Goal: Task Accomplishment & Management: Manage account settings

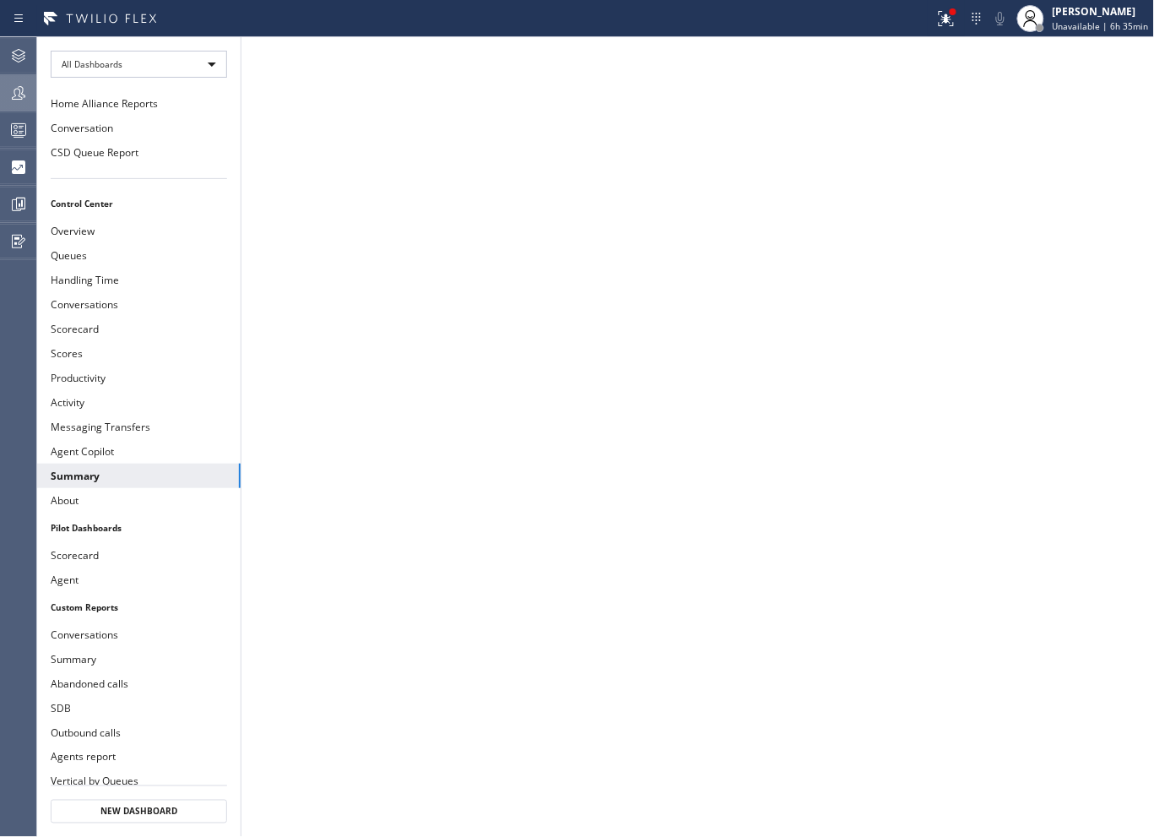
click at [11, 81] on div at bounding box center [18, 93] width 37 height 34
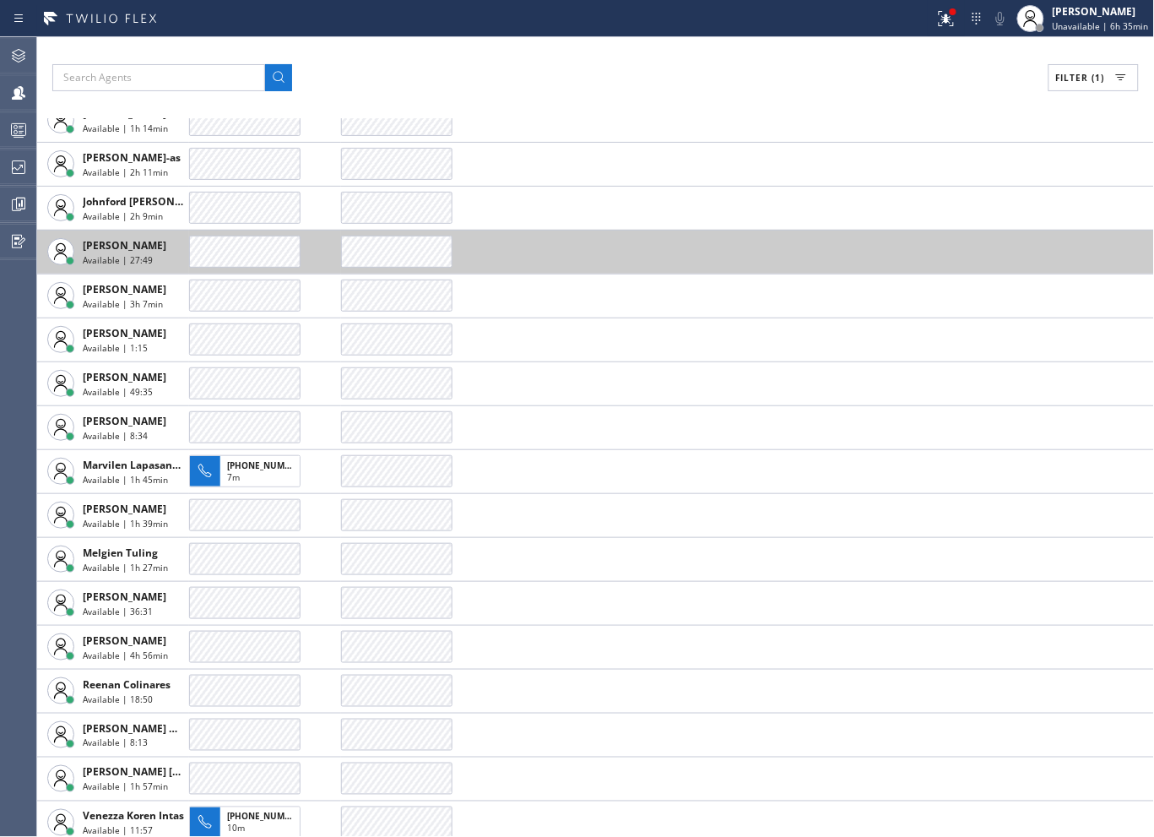
scroll to position [487, 0]
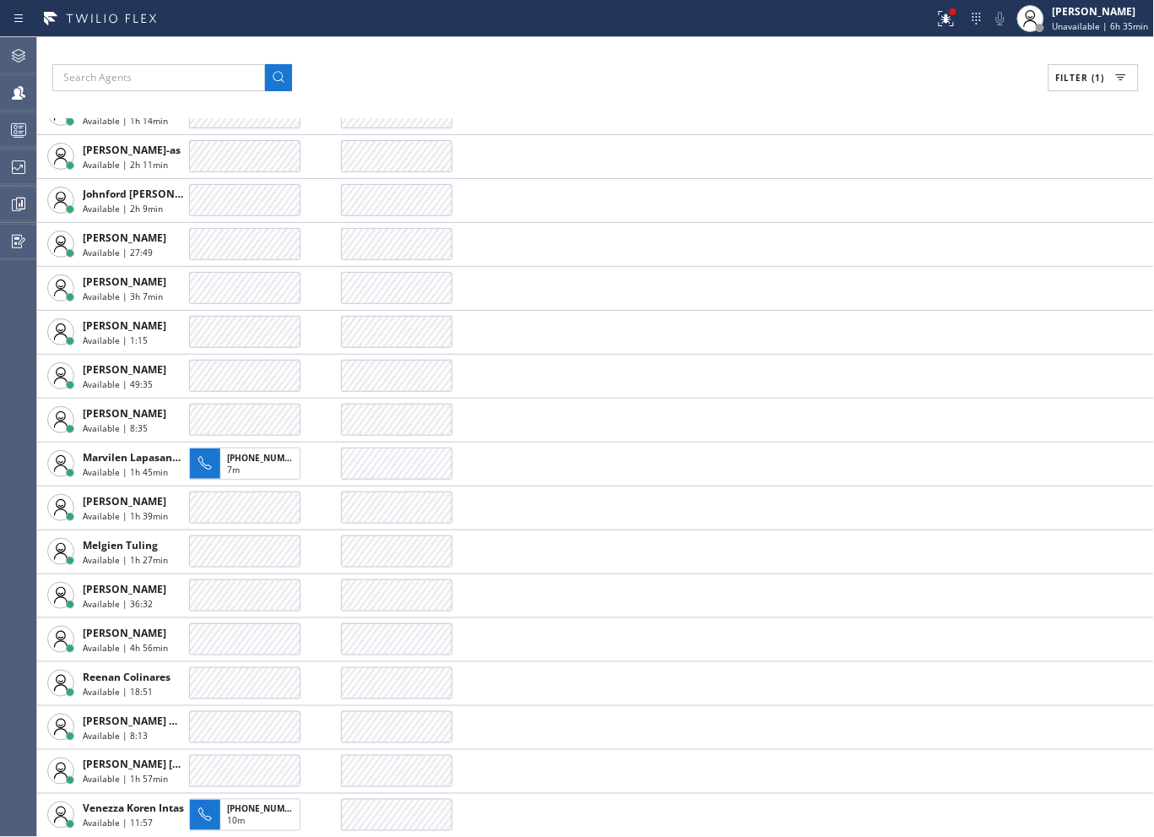
click at [1102, 85] on button "Filter (1)" at bounding box center [1093, 77] width 90 height 27
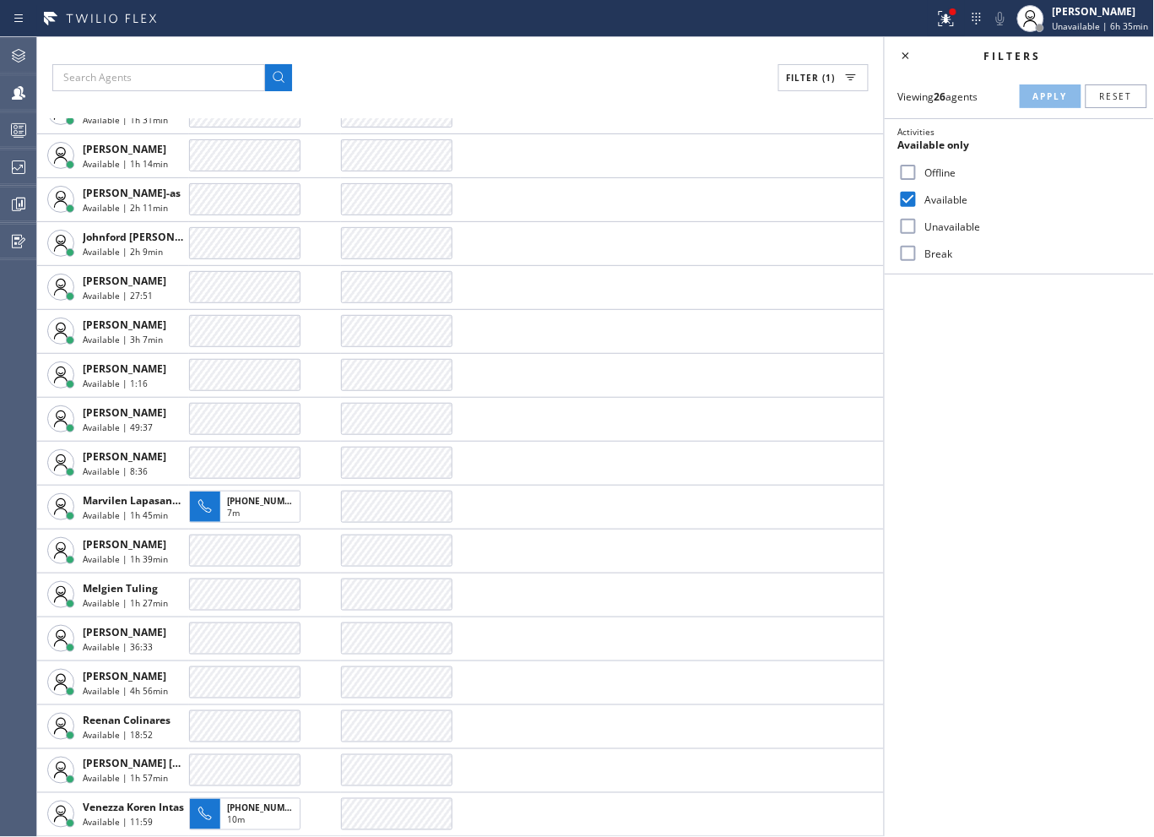
scroll to position [443, 0]
click at [905, 250] on input "Break" at bounding box center [908, 253] width 20 height 20
checkbox input "true"
click at [909, 195] on input "Available" at bounding box center [908, 199] width 20 height 20
checkbox input "false"
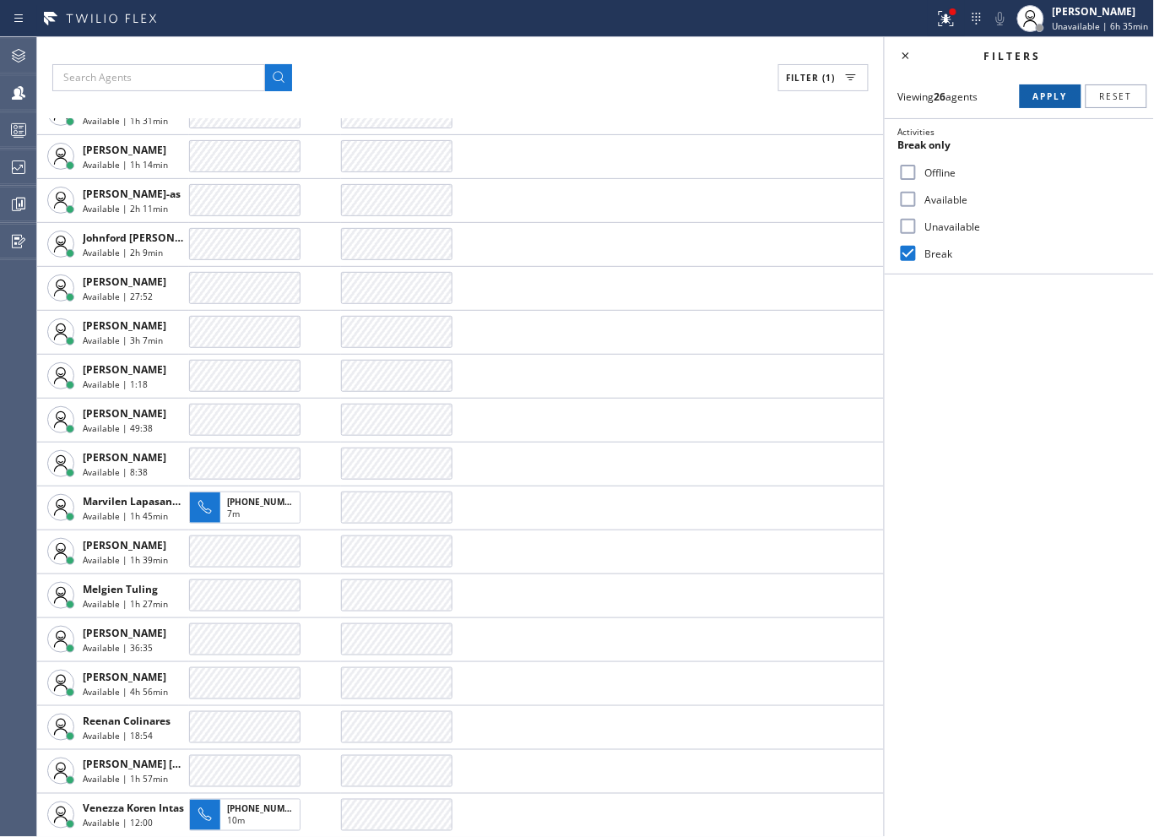
click at [1045, 96] on span "Apply" at bounding box center [1050, 96] width 35 height 12
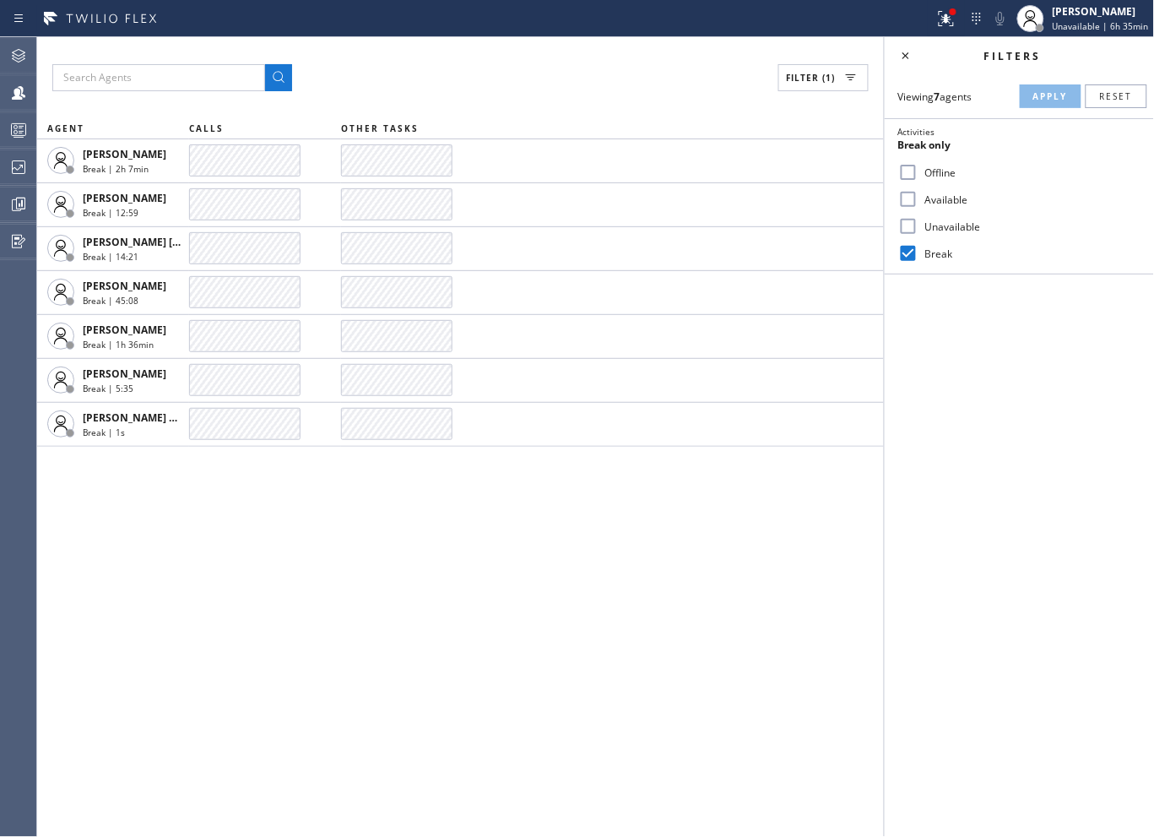
scroll to position [0, 0]
click at [907, 49] on icon at bounding box center [906, 56] width 20 height 20
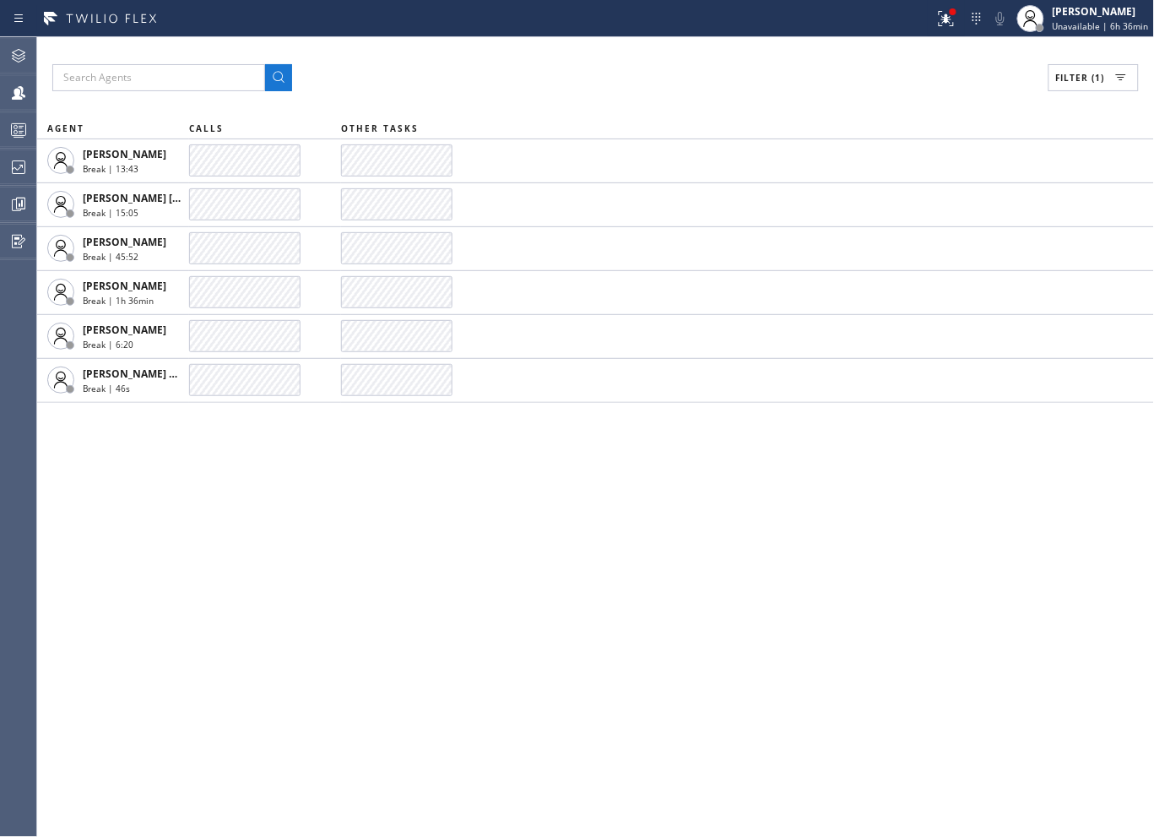
click at [685, 73] on div "Filter (1)" at bounding box center [595, 77] width 1086 height 27
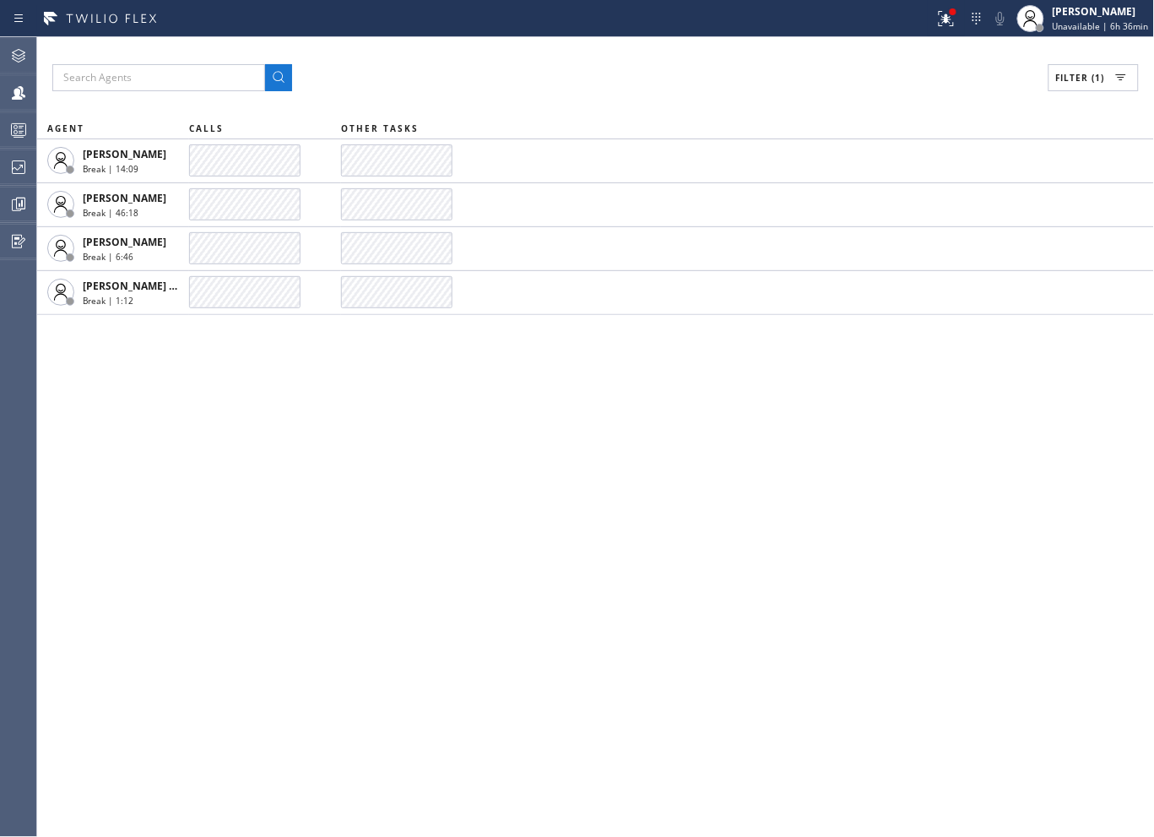
click at [726, 82] on div "Filter (1)" at bounding box center [595, 77] width 1086 height 27
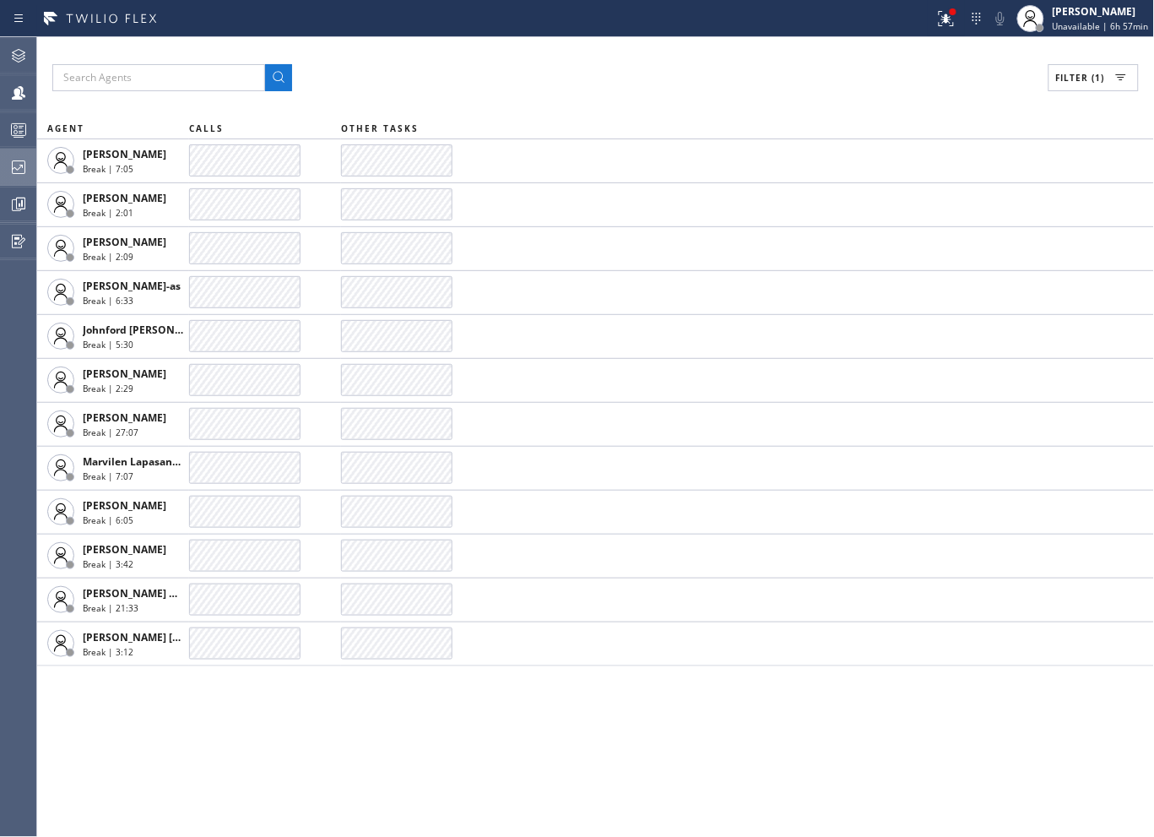
click at [19, 175] on icon at bounding box center [18, 167] width 20 height 20
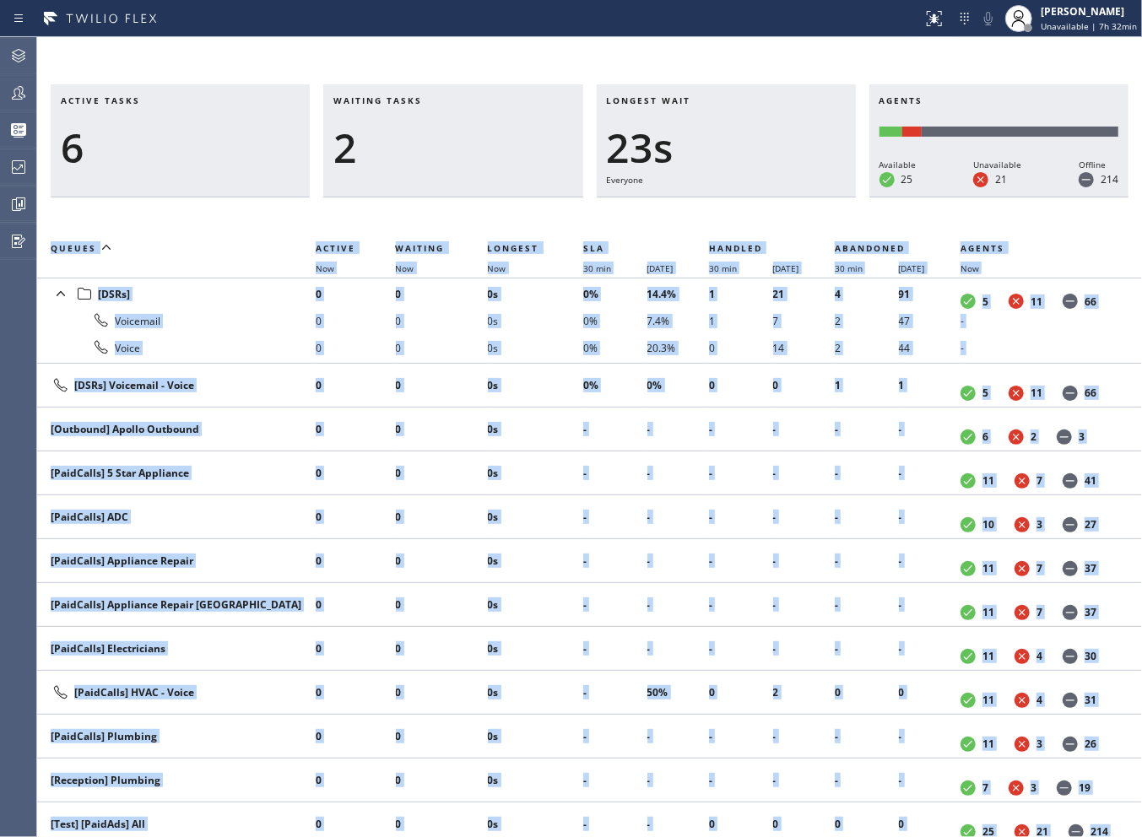
scroll to position [1452, 0]
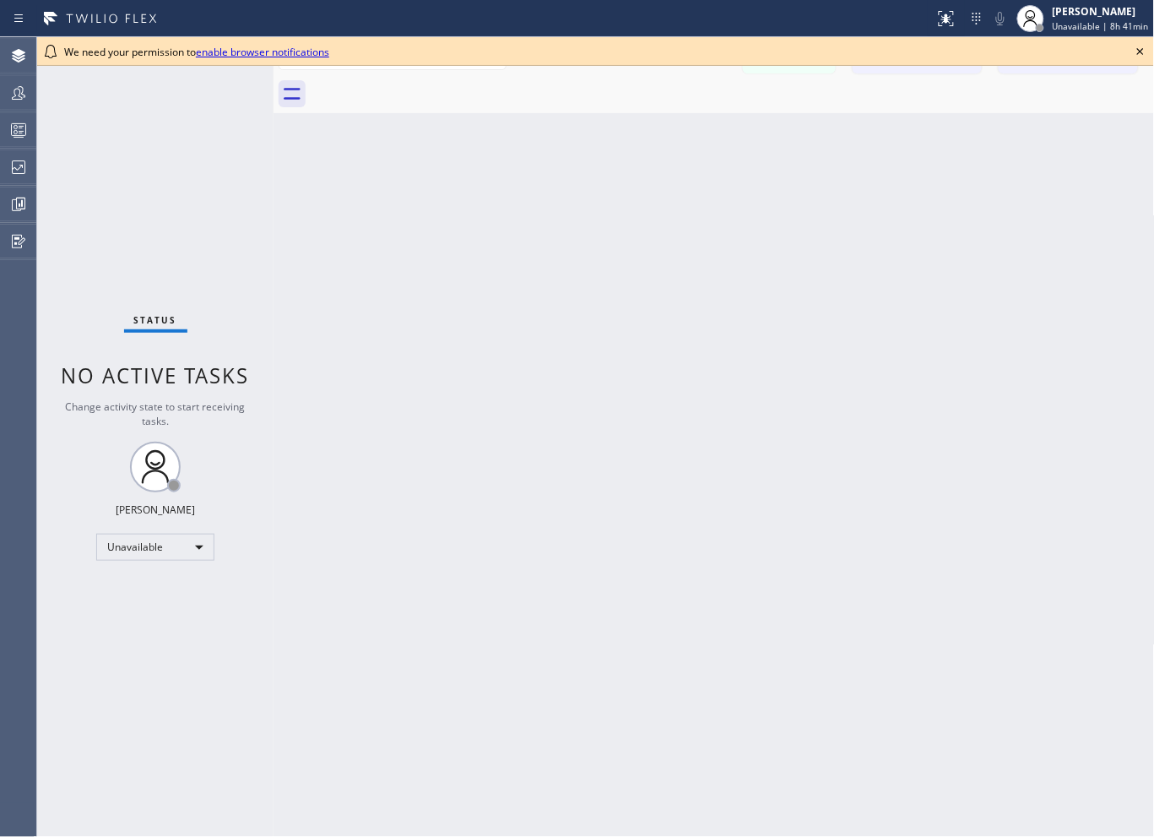
click at [1145, 49] on icon at bounding box center [1140, 51] width 20 height 20
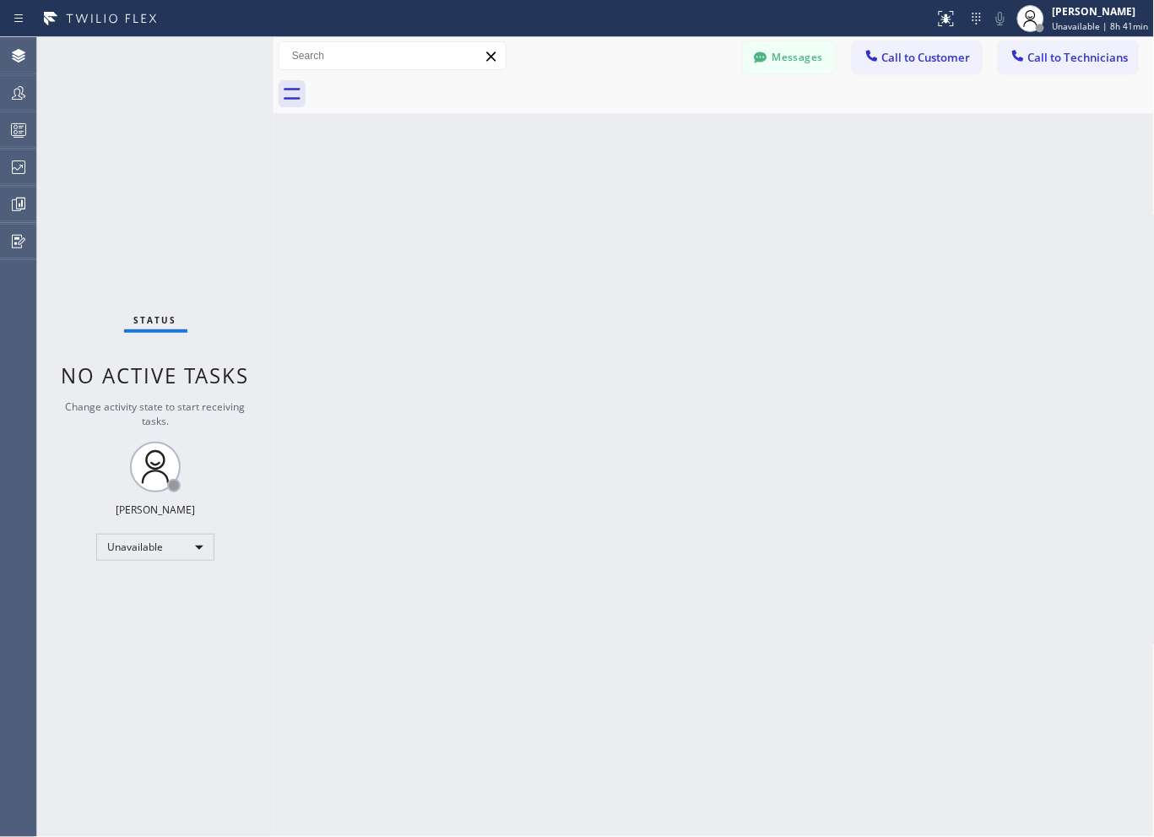
click at [1109, 395] on div "Back to Dashboard Change Sender ID Customers Technicians Select a contact Outbo…" at bounding box center [714, 436] width 881 height 799
click at [23, 174] on icon at bounding box center [18, 167] width 20 height 20
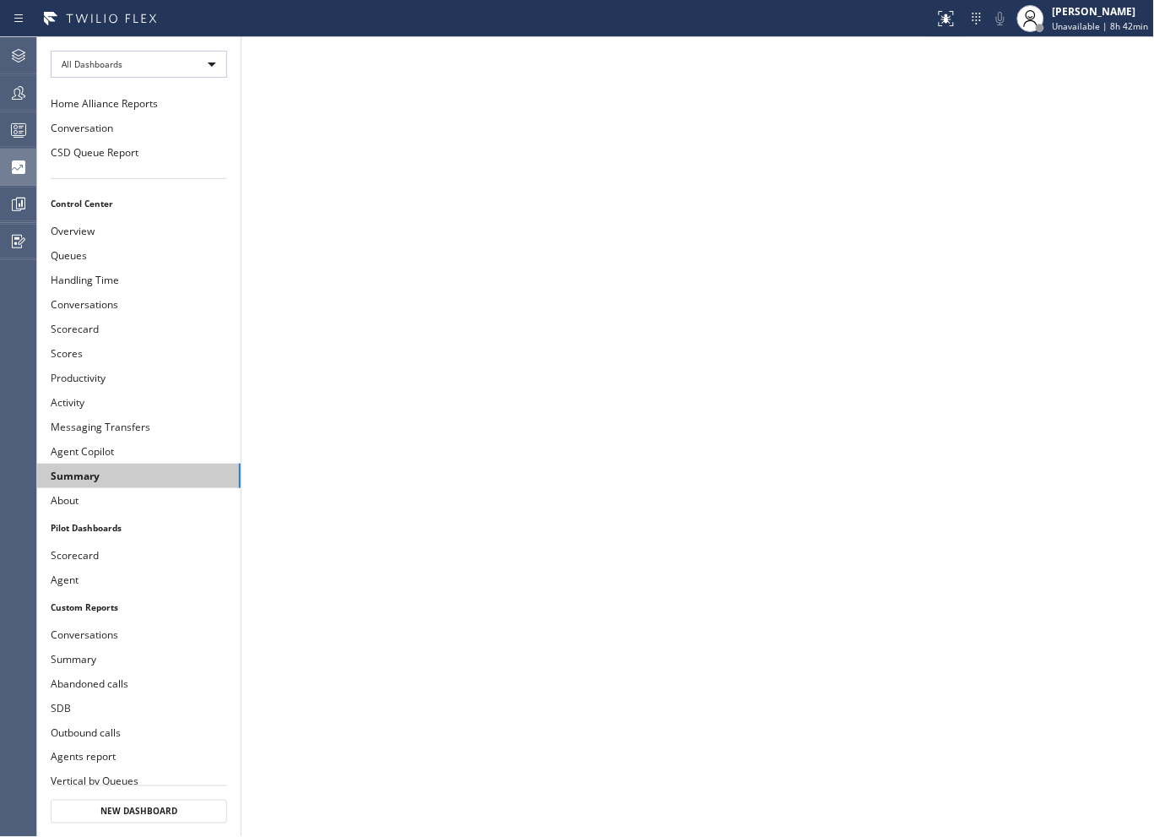
click at [83, 466] on button "Summary" at bounding box center [138, 475] width 203 height 24
click at [23, 97] on icon at bounding box center [18, 93] width 20 height 20
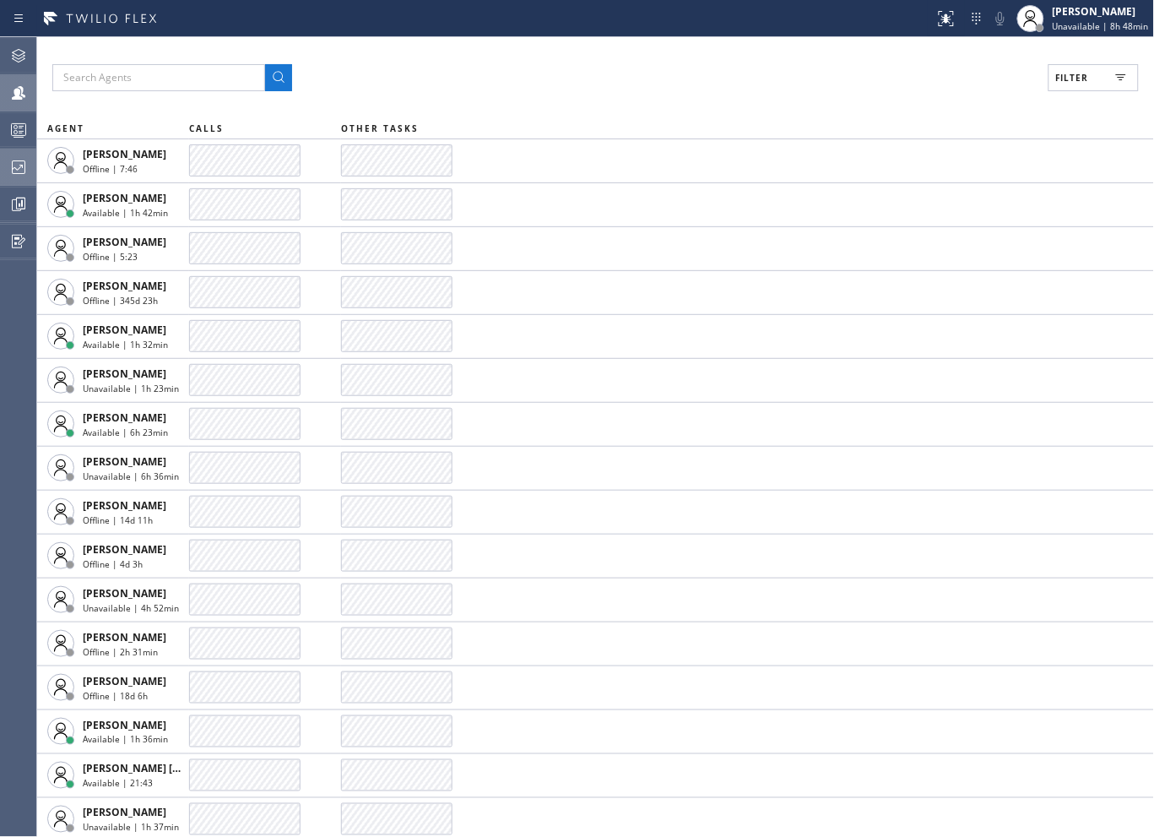
click at [1061, 78] on span "Filter" at bounding box center [1072, 78] width 33 height 12
click at [914, 225] on input "Unavailable" at bounding box center [908, 226] width 20 height 20
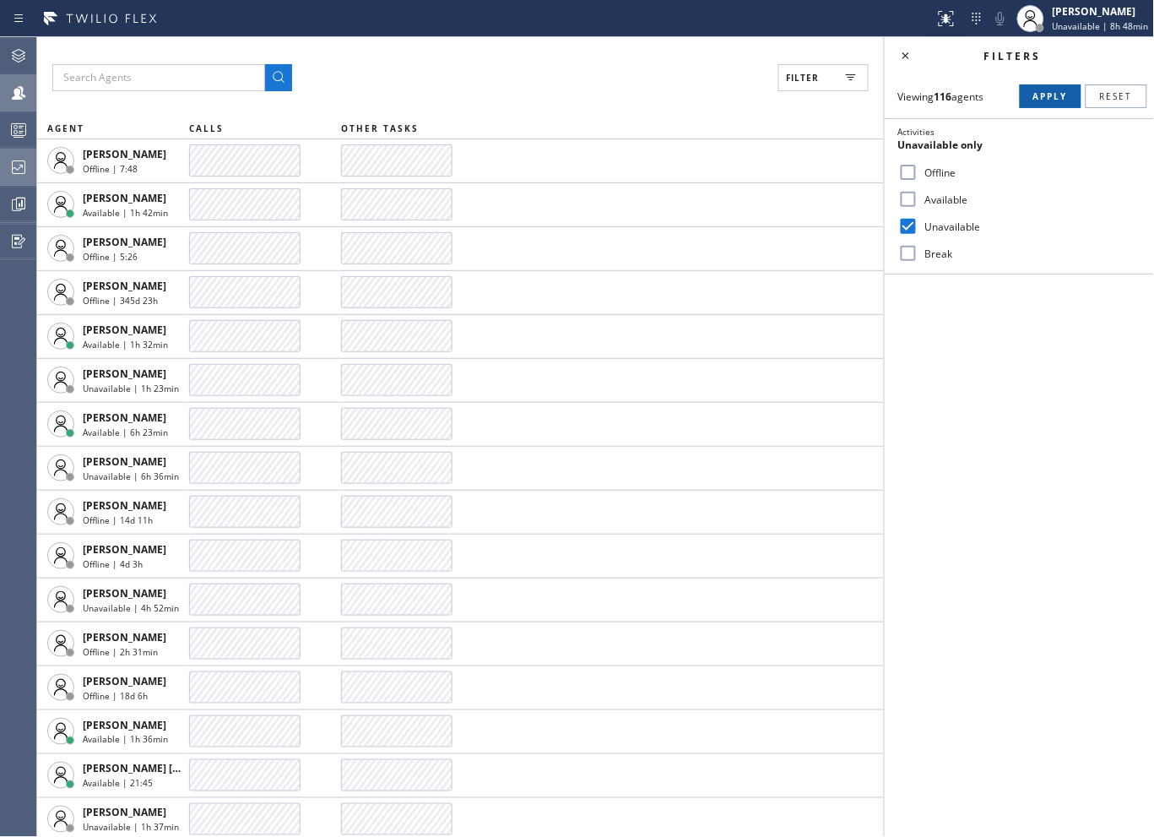
click at [1043, 94] on span "Apply" at bounding box center [1050, 96] width 35 height 12
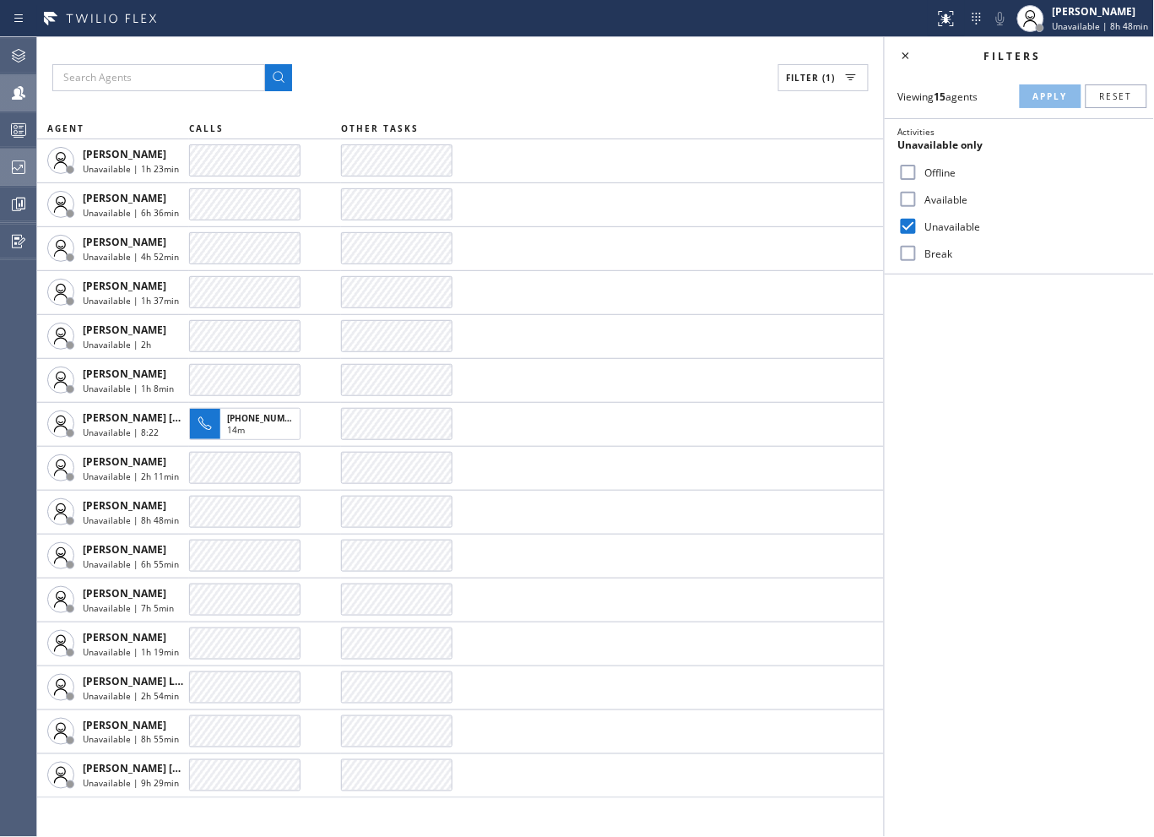
click at [906, 221] on input "Unavailable" at bounding box center [908, 226] width 20 height 20
checkbox input "false"
click at [913, 260] on input "Break" at bounding box center [908, 253] width 20 height 20
click at [905, 255] on input "Break" at bounding box center [908, 253] width 20 height 20
checkbox input "false"
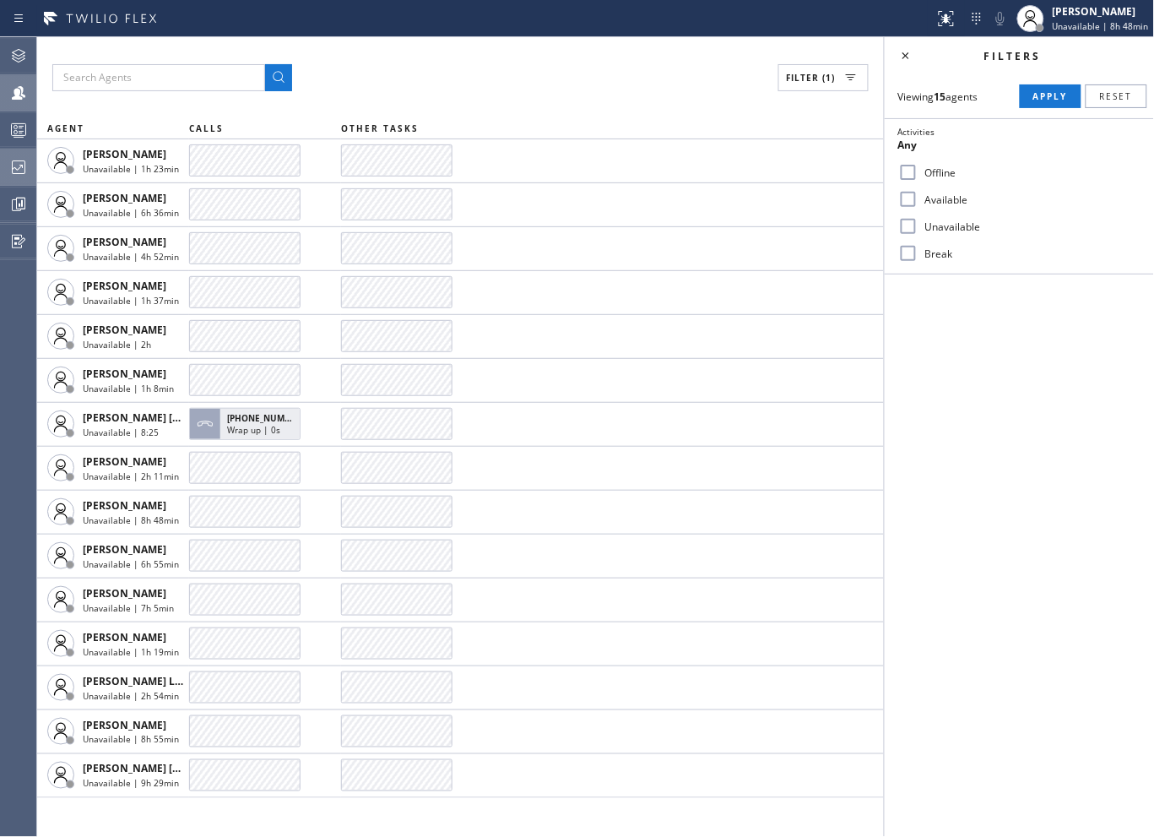
click at [917, 199] on input "Available" at bounding box center [908, 199] width 20 height 20
checkbox input "true"
click at [1056, 98] on span "Apply" at bounding box center [1050, 96] width 35 height 12
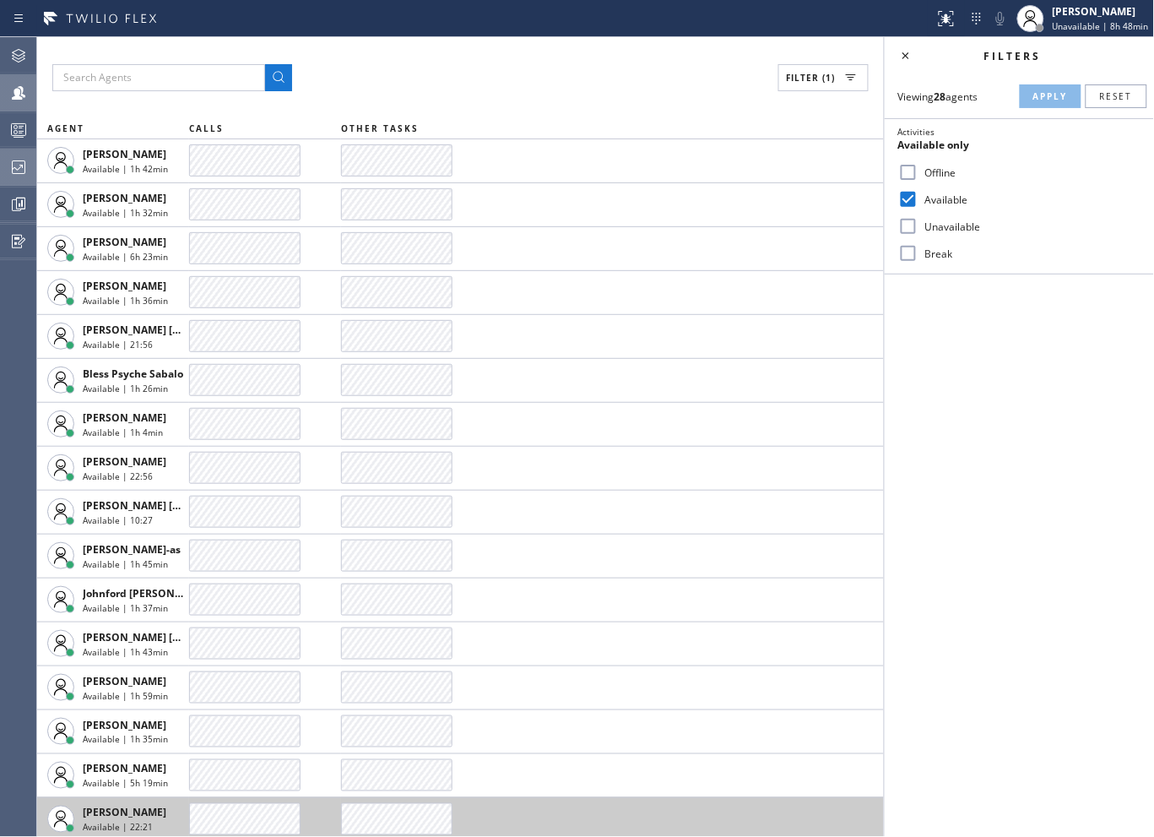
scroll to position [281, 0]
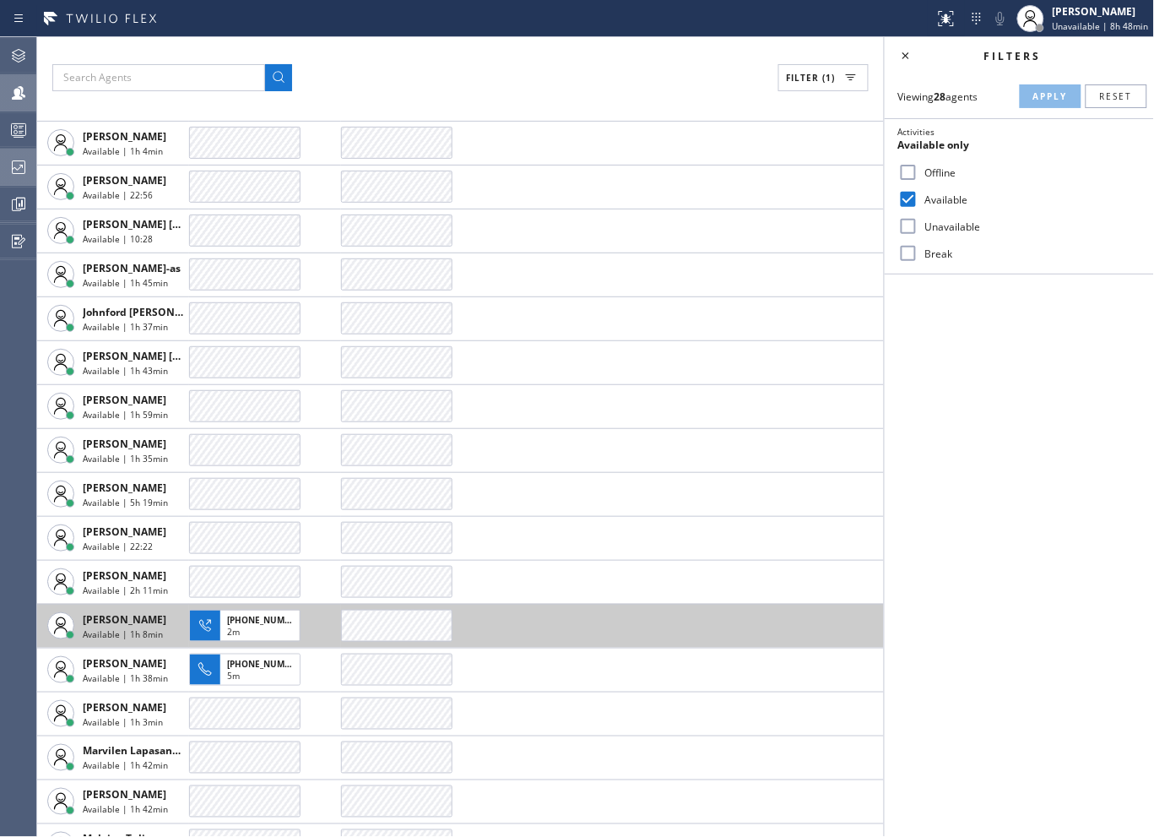
click at [170, 628] on div "Available | 1h 8min" at bounding box center [133, 634] width 101 height 12
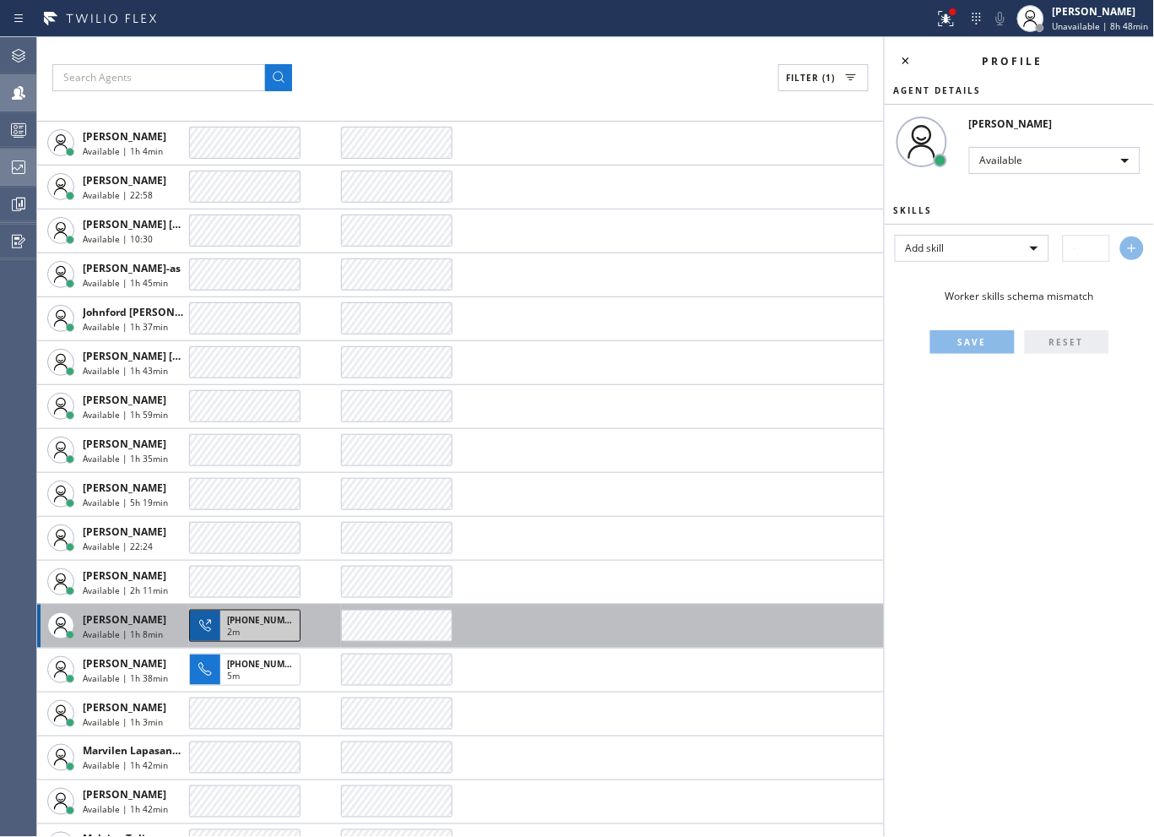
click at [243, 626] on div "2m" at bounding box center [260, 633] width 66 height 15
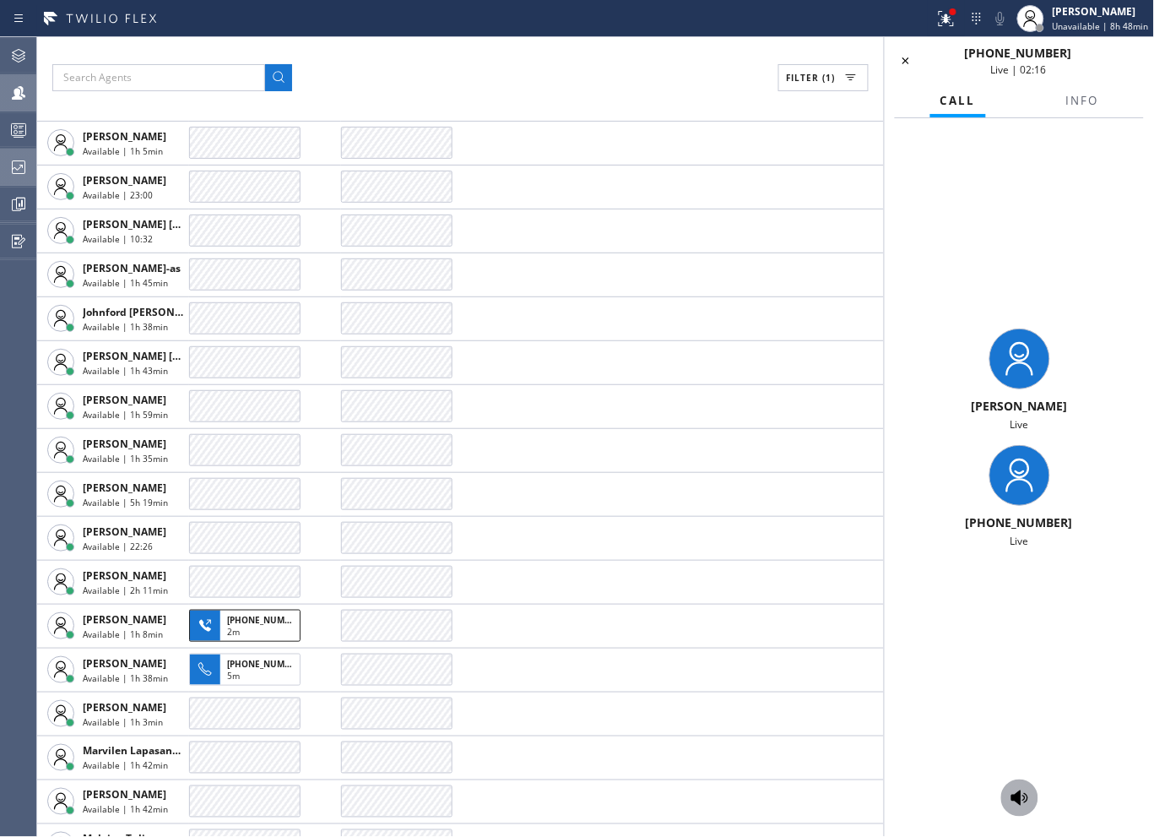
click at [1019, 792] on icon at bounding box center [1019, 797] width 17 height 15
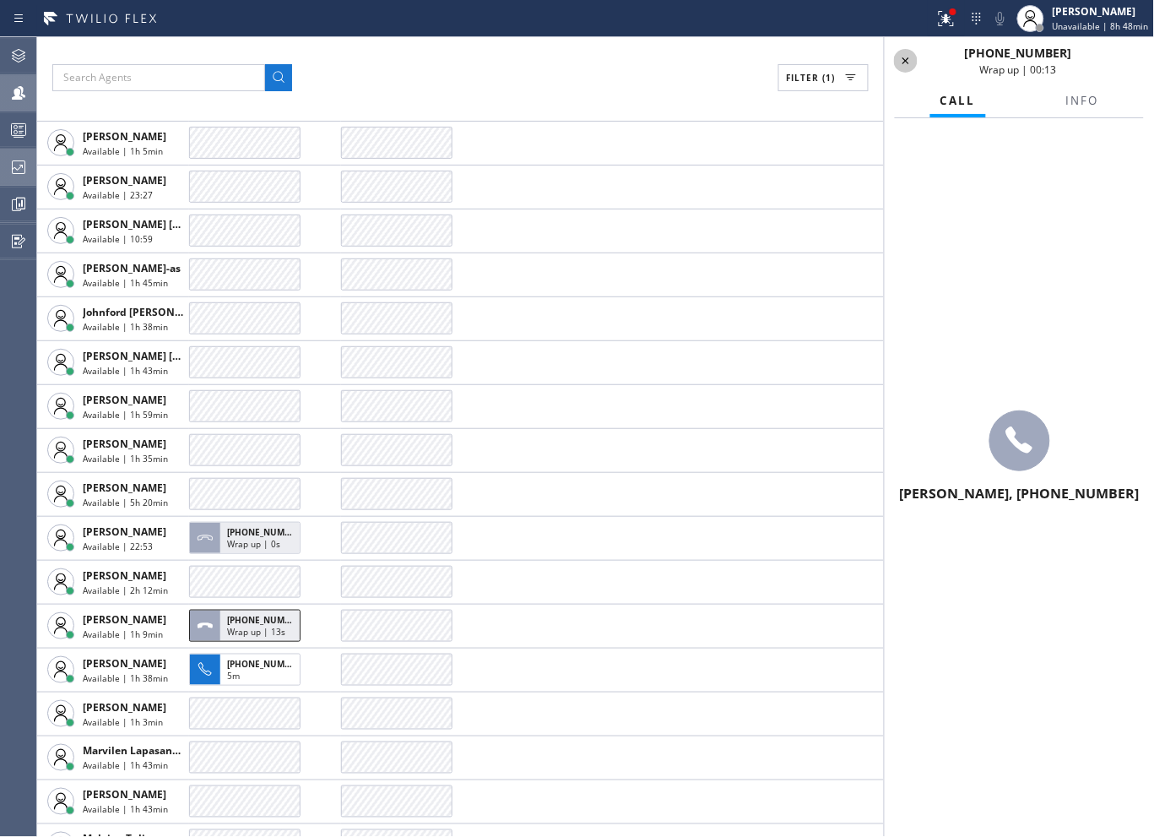
click at [909, 55] on icon at bounding box center [906, 61] width 20 height 20
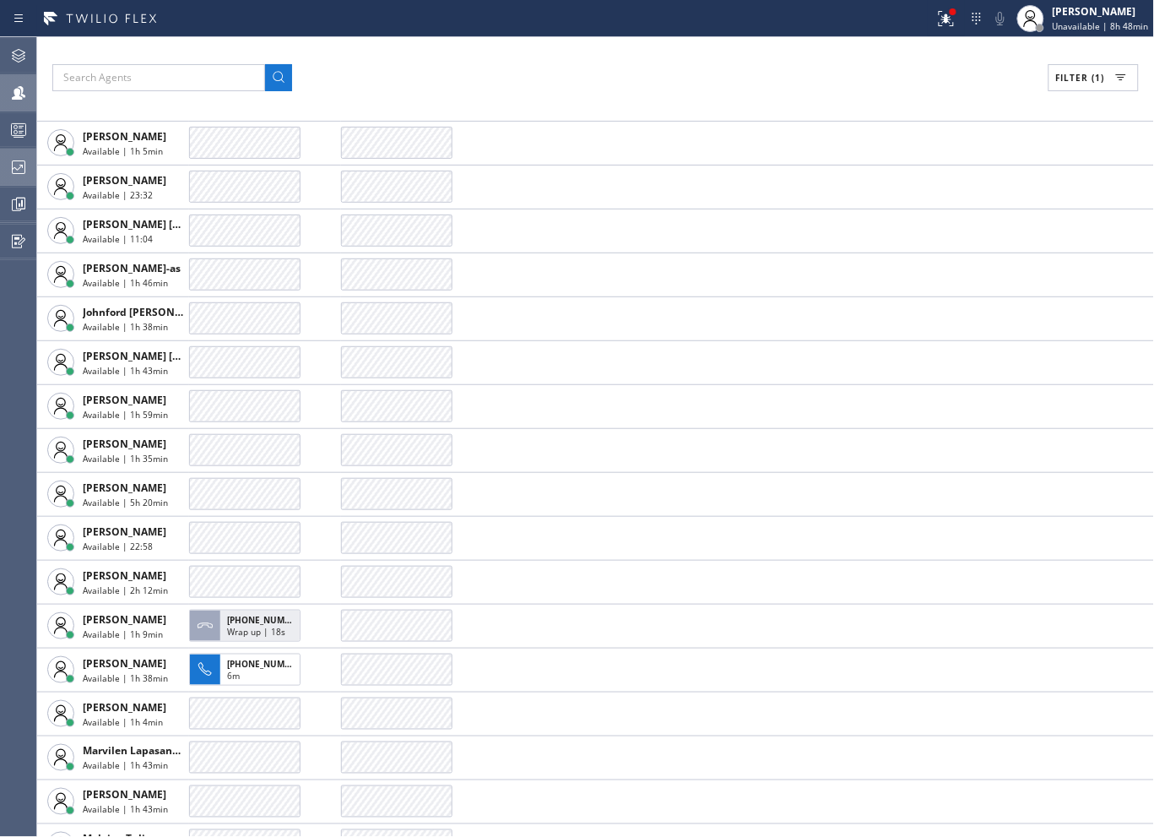
click at [794, 62] on div "Filter (1) AGENT CALLS OTHER TASKS [PERSON_NAME] Available | 1h 43min [PERSON_N…" at bounding box center [595, 436] width 1117 height 799
click at [648, 57] on div "Filter (1) AGENT CALLS OTHER TASKS [PERSON_NAME] Available | 1h 43min [PERSON_N…" at bounding box center [595, 436] width 1117 height 799
click at [19, 91] on icon at bounding box center [19, 93] width 14 height 14
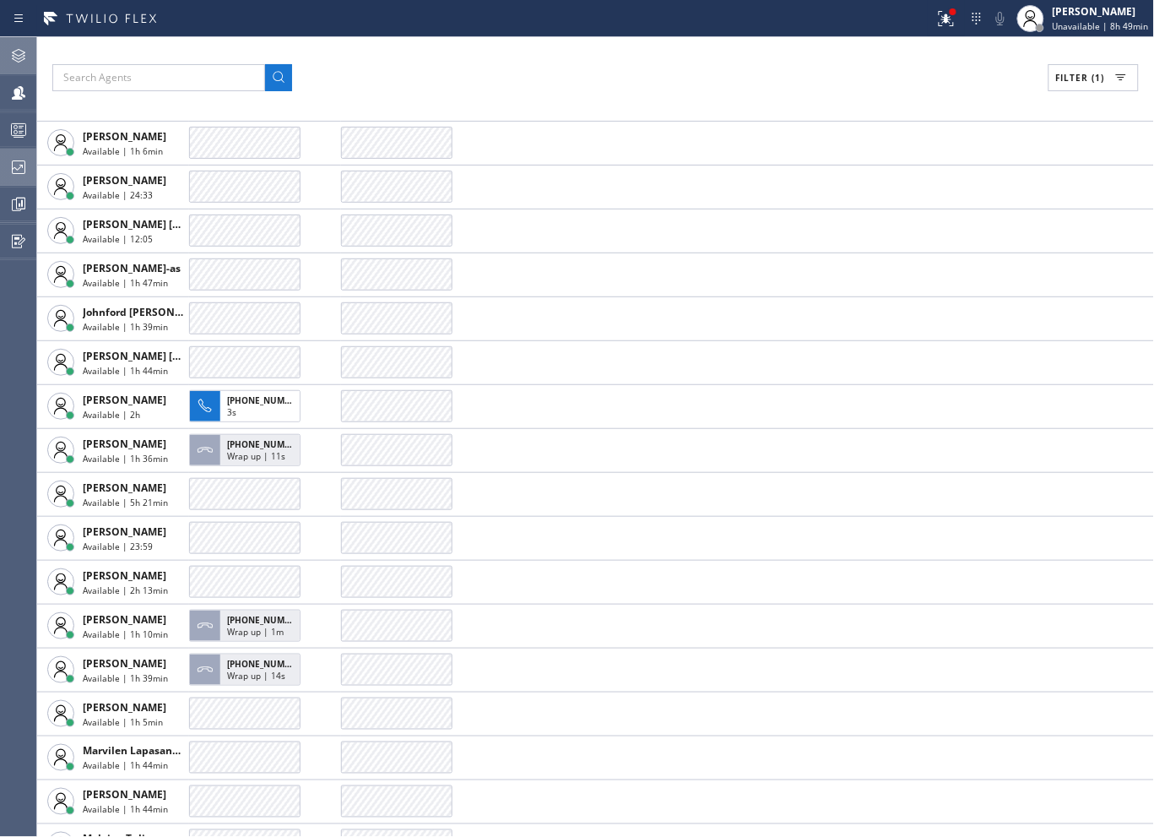
click at [15, 63] on icon at bounding box center [18, 56] width 20 height 20
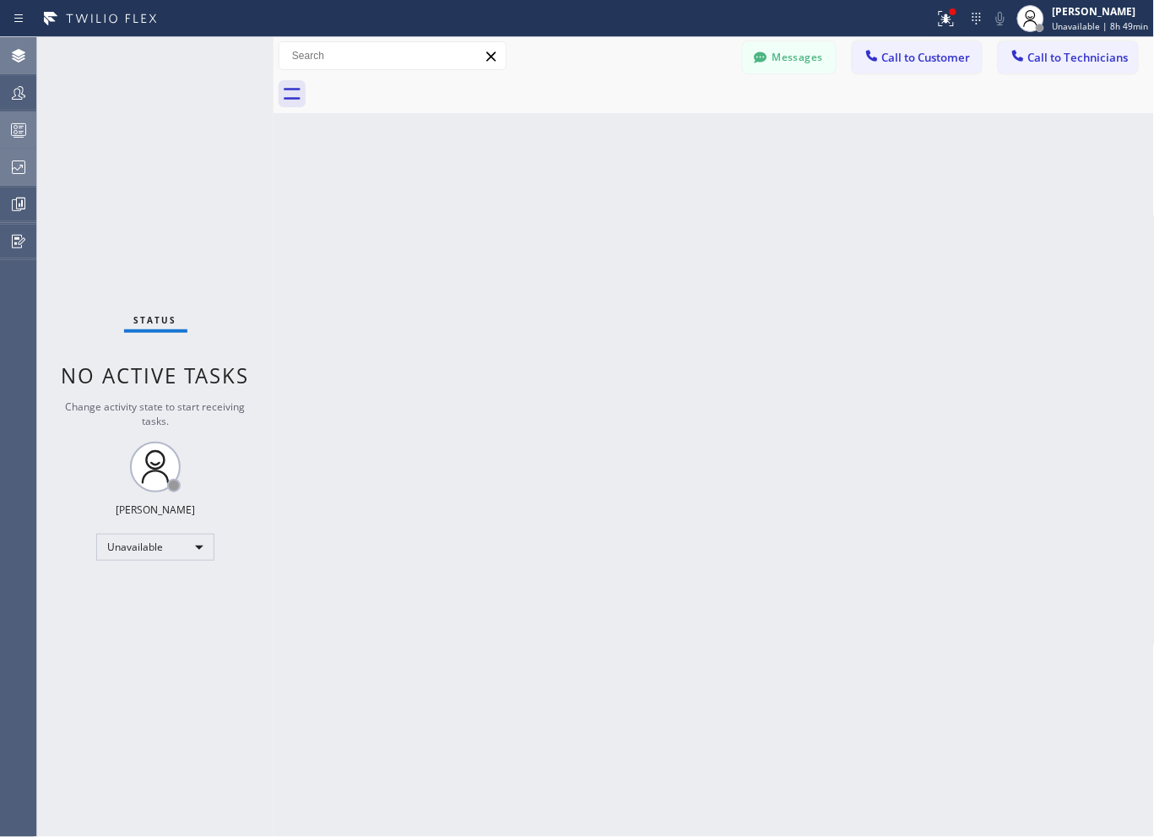
click at [25, 124] on rect at bounding box center [19, 130] width 14 height 12
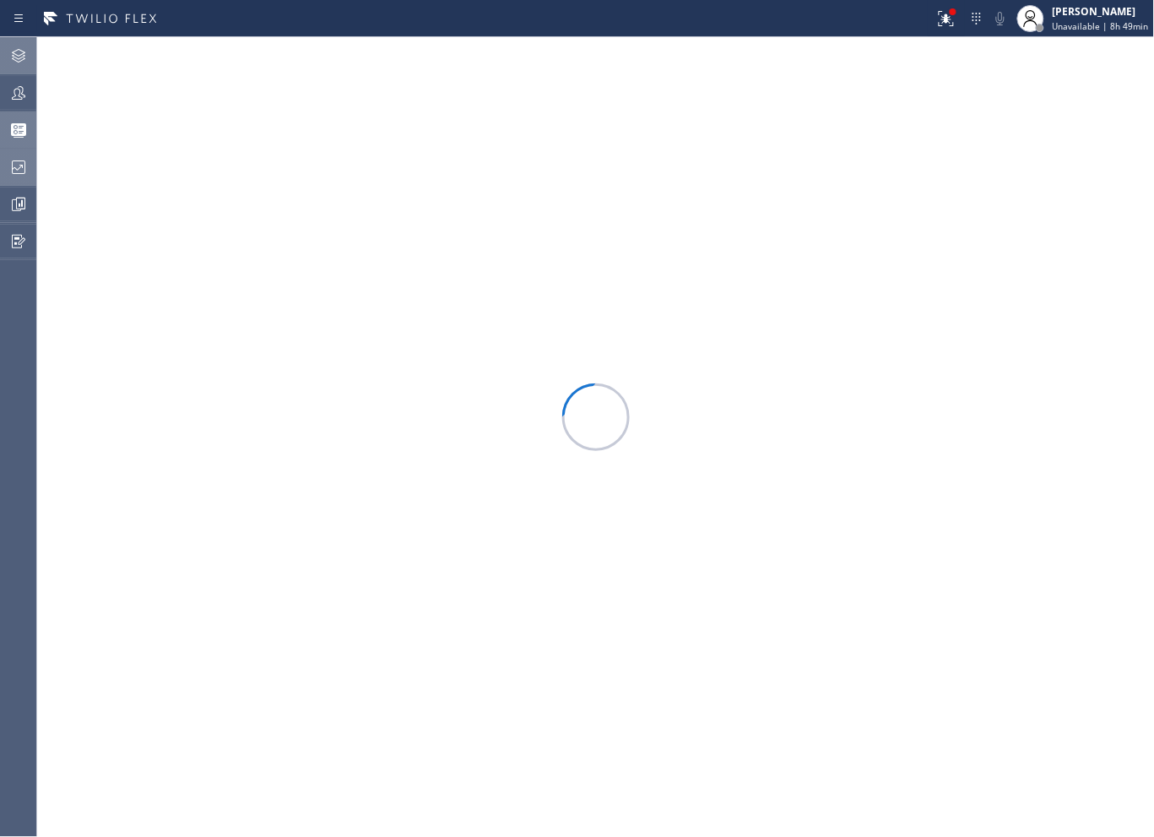
click at [23, 165] on icon at bounding box center [18, 167] width 20 height 20
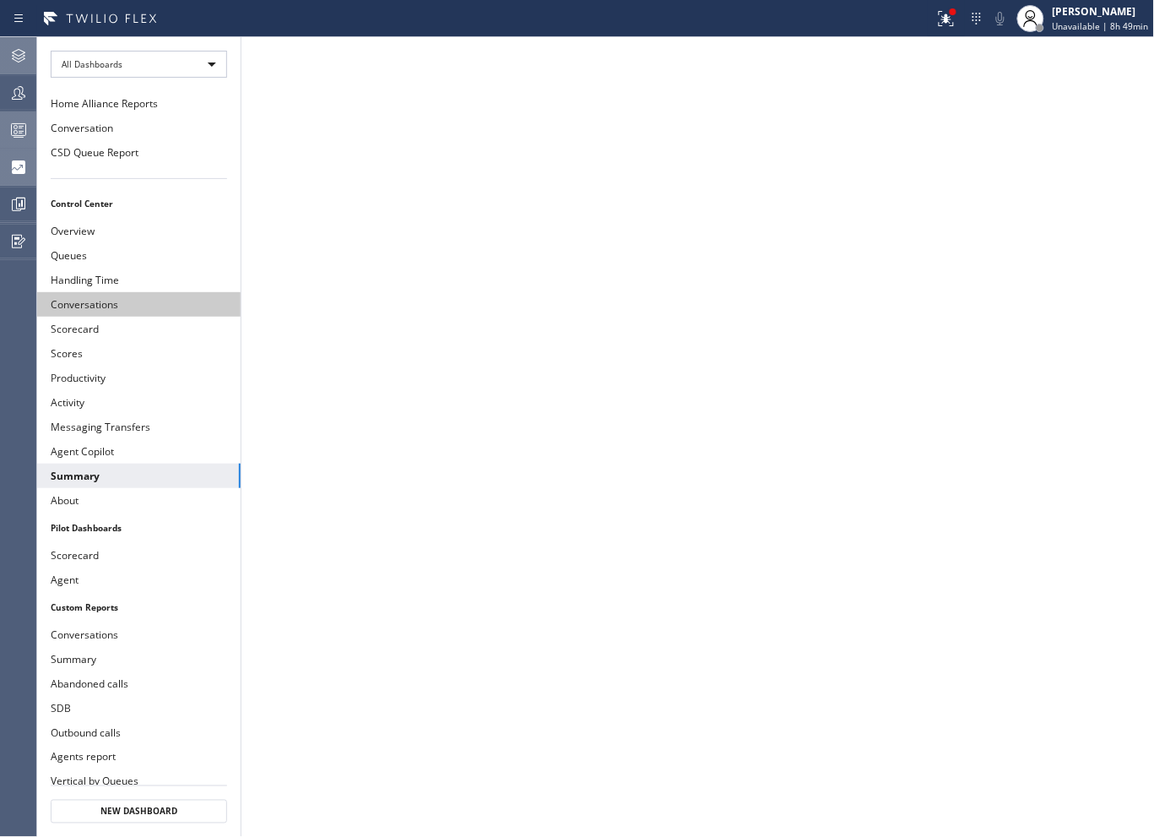
click at [96, 298] on button "Conversations" at bounding box center [138, 304] width 203 height 24
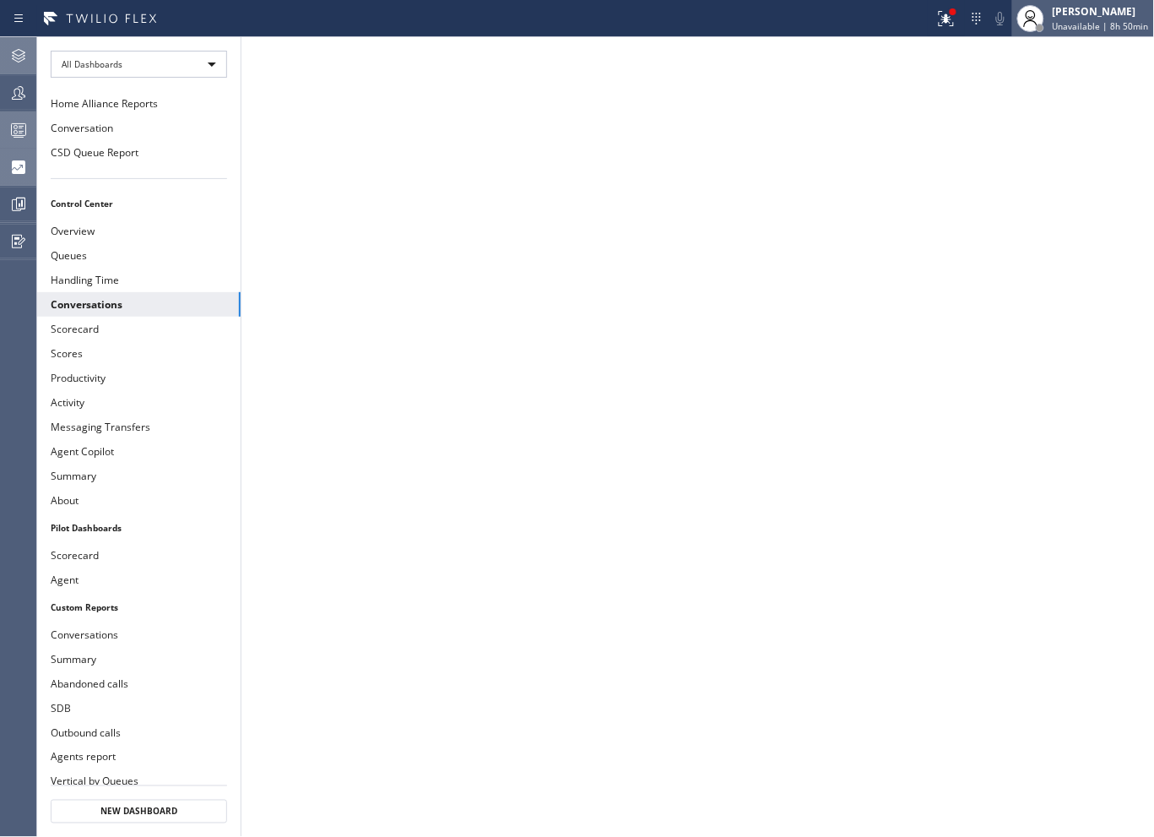
click at [1119, 14] on div "[PERSON_NAME]" at bounding box center [1101, 11] width 96 height 14
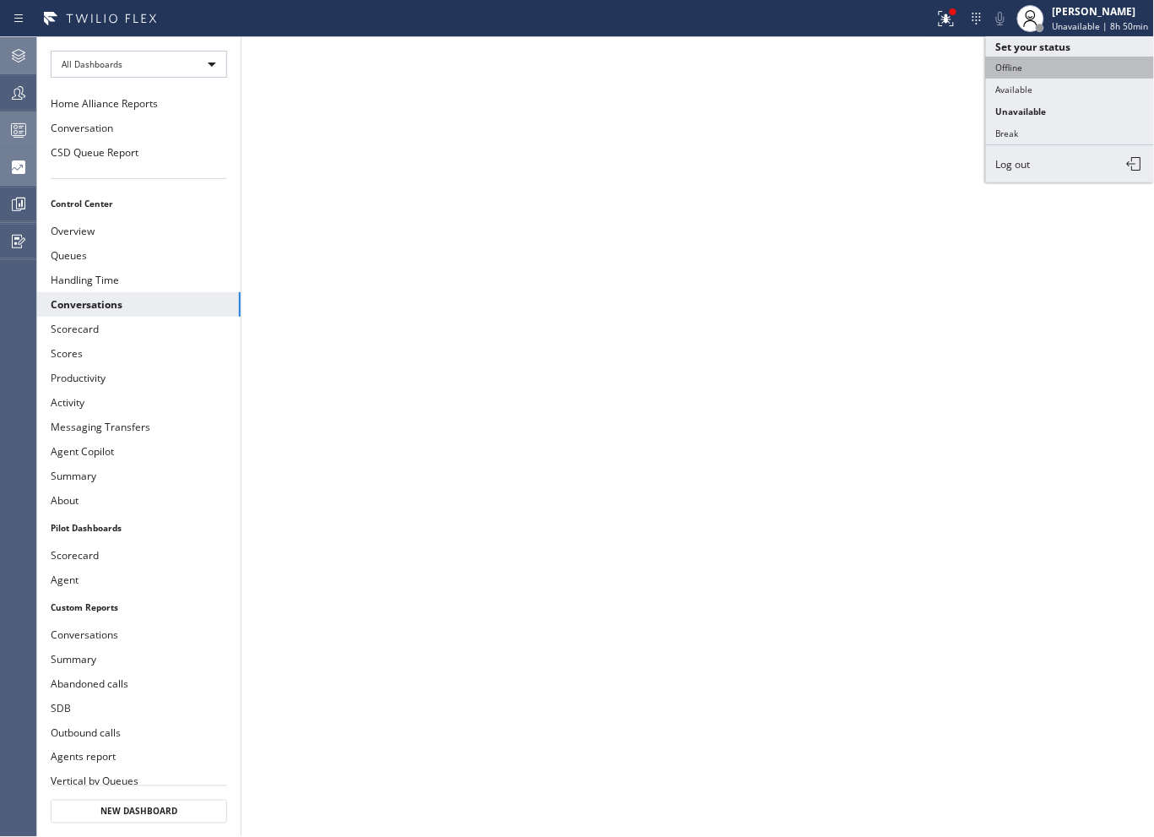
click at [1017, 70] on button "Offline" at bounding box center [1070, 68] width 169 height 22
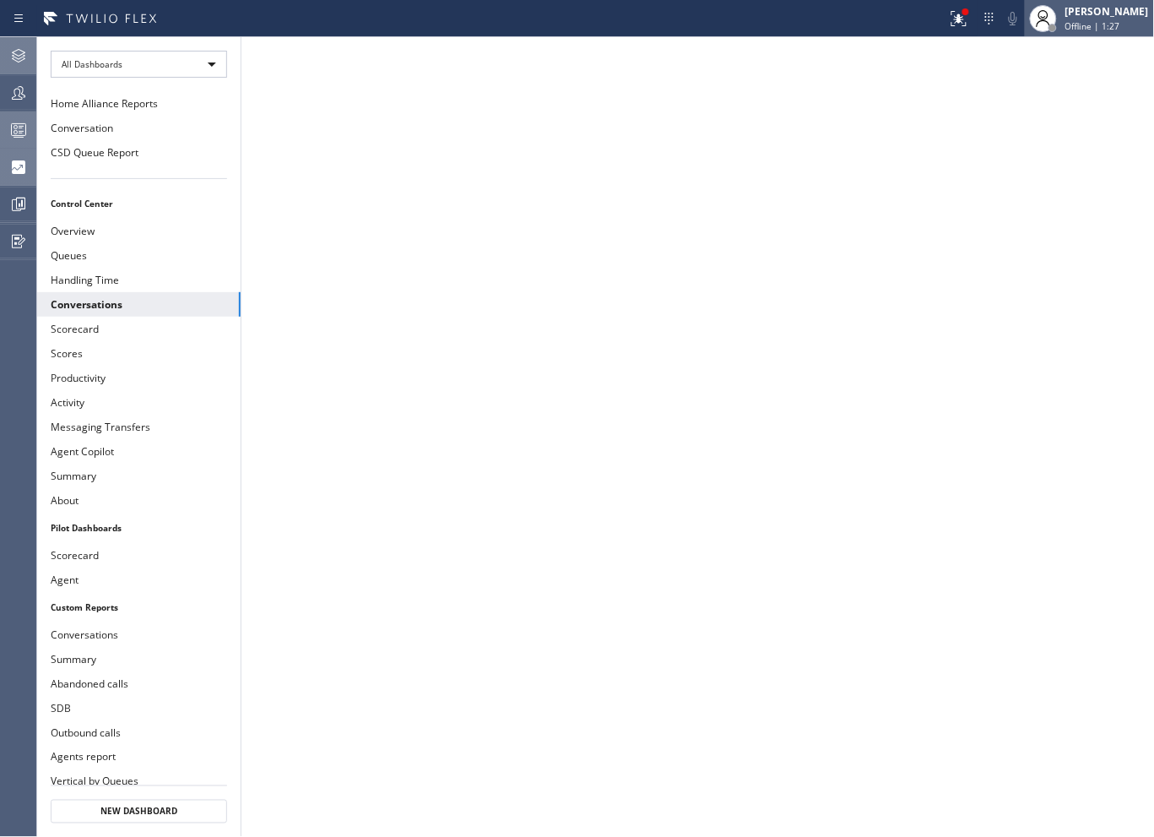
click at [1065, 20] on span "Offline | 1:27" at bounding box center [1092, 26] width 55 height 12
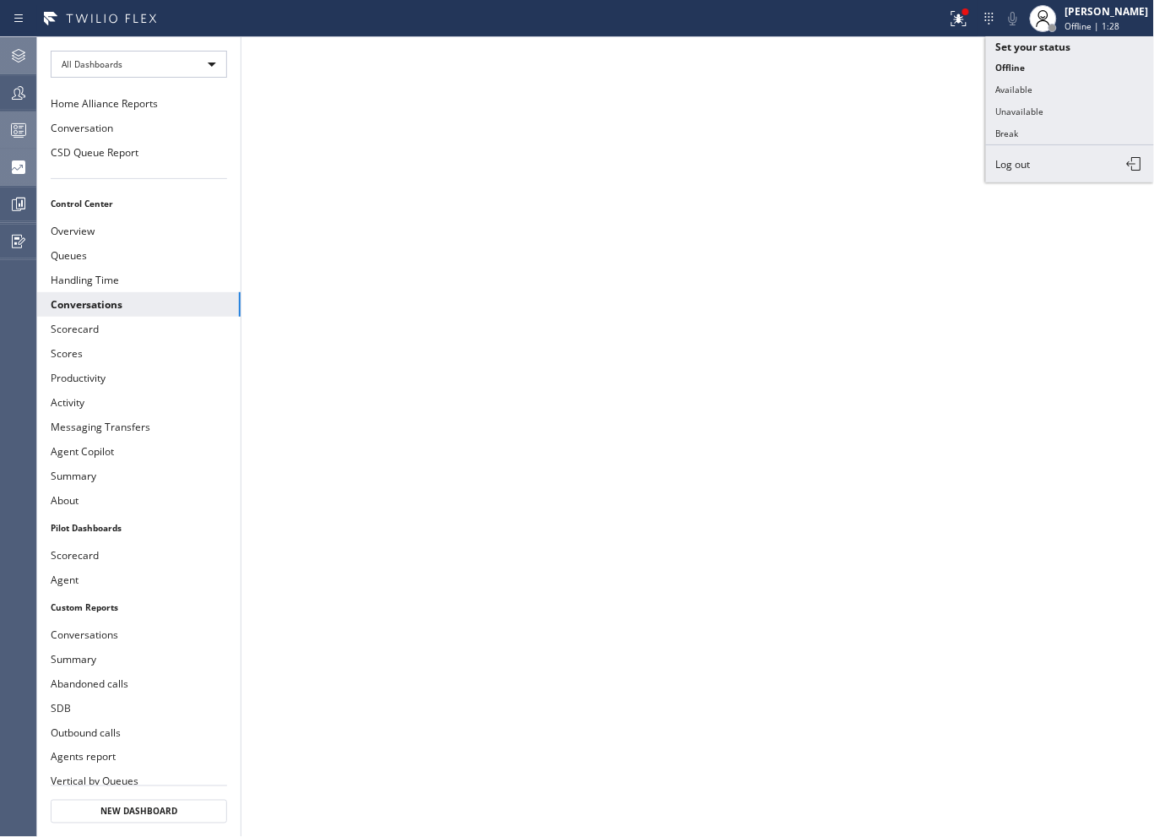
click at [1024, 161] on span "Log out" at bounding box center [1013, 164] width 35 height 14
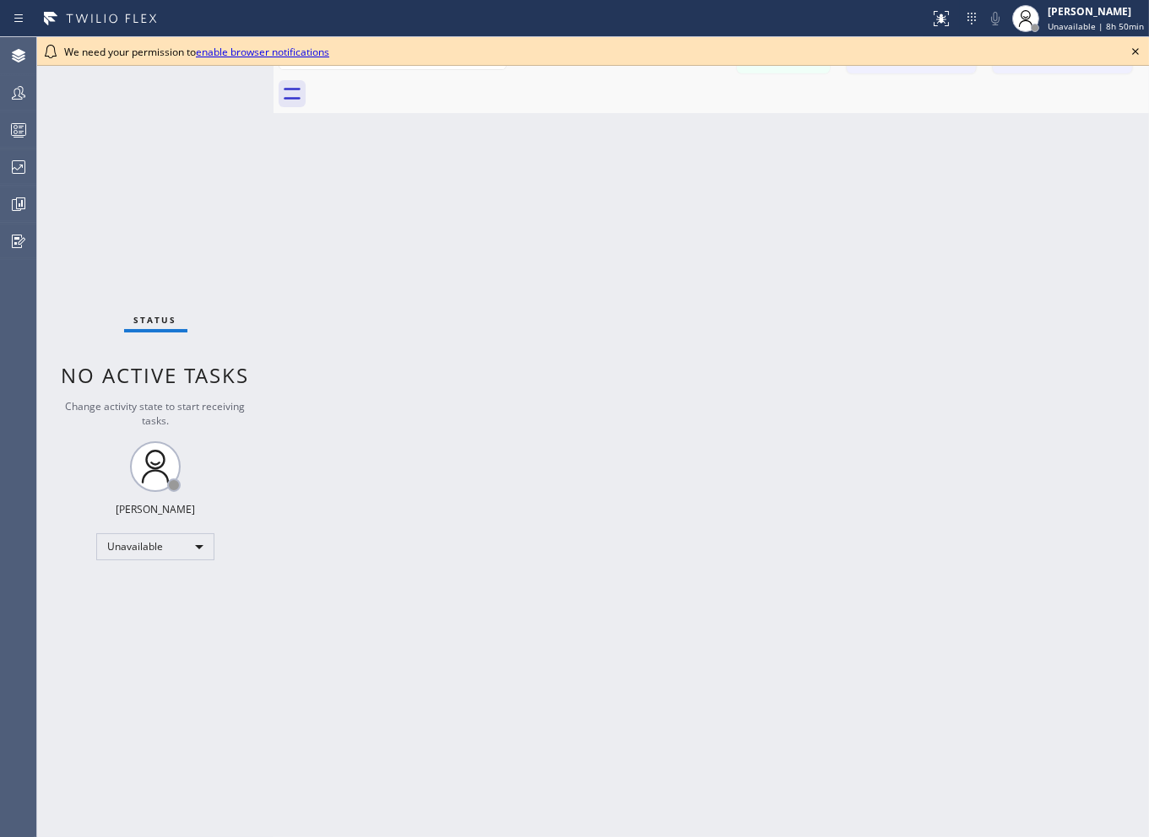
click at [1138, 51] on icon at bounding box center [1135, 51] width 20 height 20
